Goal: Information Seeking & Learning: Understand process/instructions

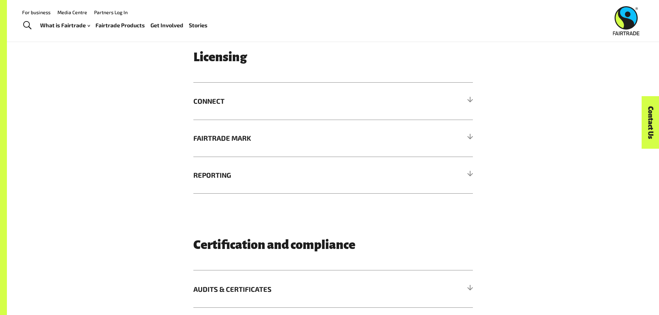
scroll to position [1072, 0]
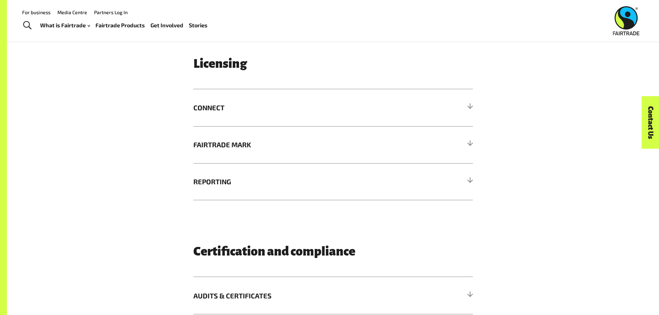
click at [474, 109] on div "Licensing CONNECT Login to Connect Fairtrade uses an online system to help you …" at bounding box center [333, 129] width 288 height 144
click at [223, 109] on span "CONNECT" at bounding box center [298, 107] width 210 height 10
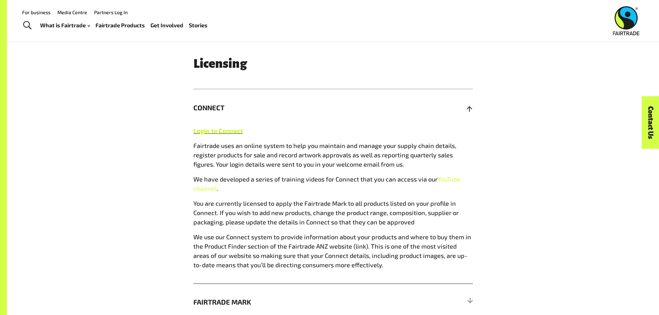
click at [220, 133] on link "Login to Connect" at bounding box center [217, 131] width 49 height 8
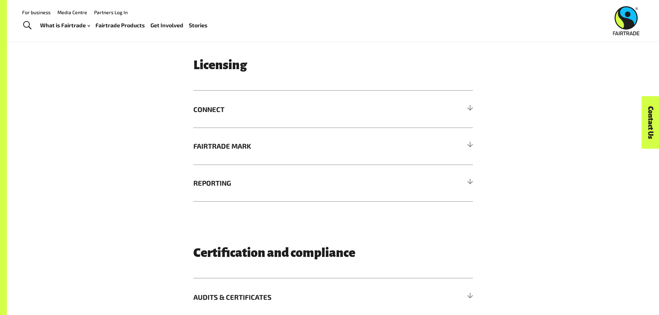
scroll to position [934, 0]
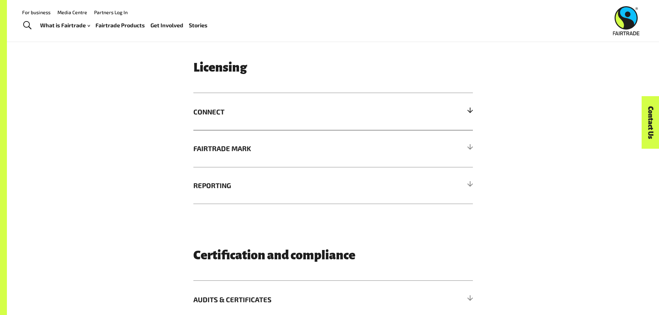
click at [471, 111] on div at bounding box center [470, 112] width 6 height 6
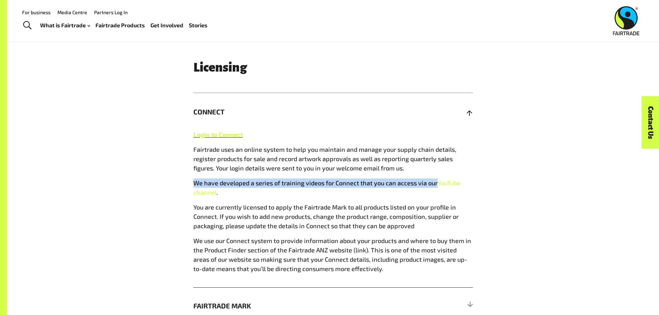
drag, startPoint x: 194, startPoint y: 184, endPoint x: 434, endPoint y: 186, distance: 240.1
click at [434, 186] on span "We have developed a series of training videos for Connect that you can access v…" at bounding box center [326, 187] width 267 height 17
copy span "We have developed a series of training videos for Connect that you can access v…"
click at [451, 184] on link "YouTube channel" at bounding box center [326, 187] width 267 height 17
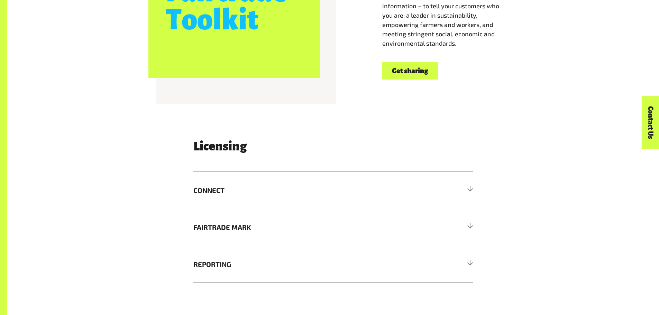
scroll to position [1003, 0]
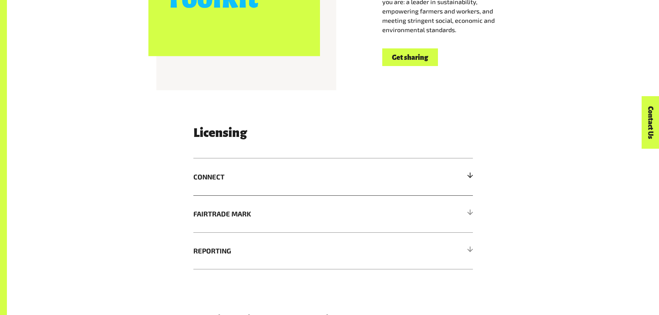
click at [471, 177] on div at bounding box center [470, 177] width 6 height 6
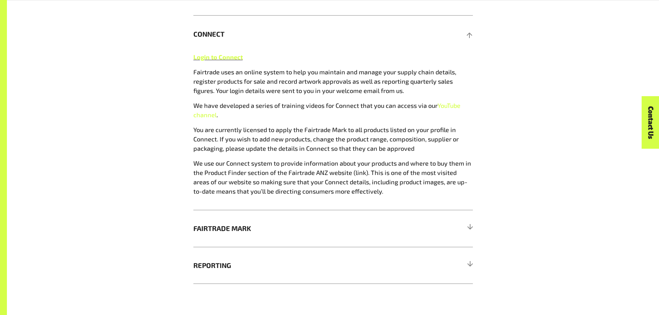
scroll to position [1176, 0]
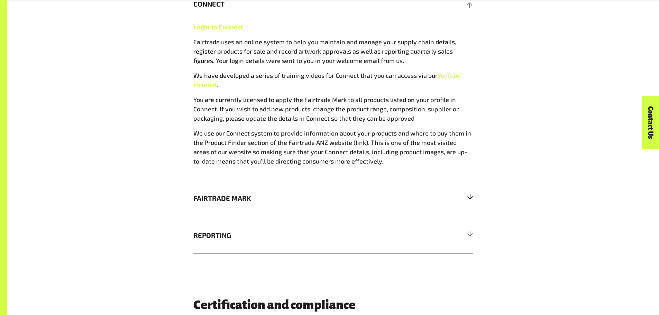
click at [469, 200] on div at bounding box center [470, 198] width 6 height 6
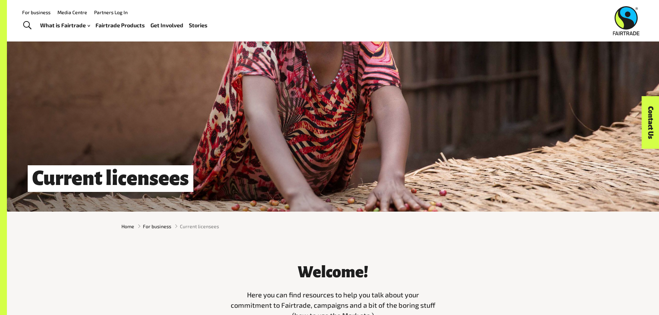
scroll to position [0, 0]
